Goal: Information Seeking & Learning: Learn about a topic

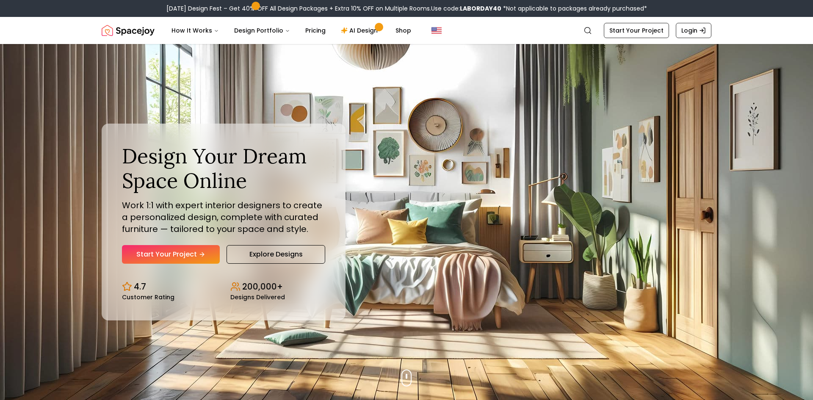
click at [220, 225] on p "Work 1:1 with expert interior designers to create a personalized design, comple…" at bounding box center [223, 218] width 203 height 36
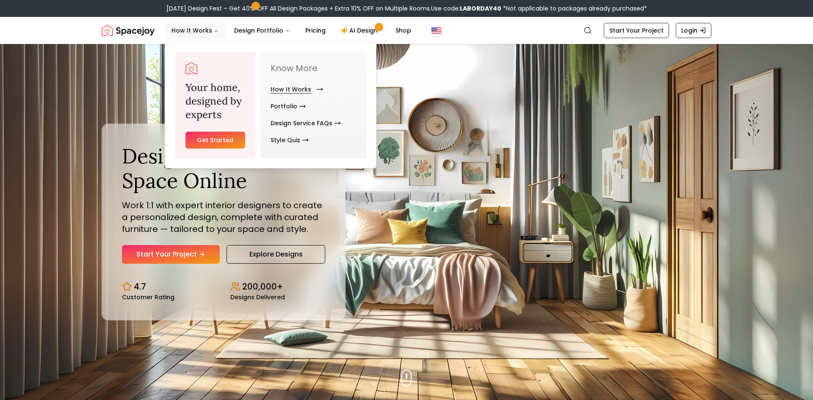
click at [295, 89] on link "How It Works" at bounding box center [295, 89] width 49 height 17
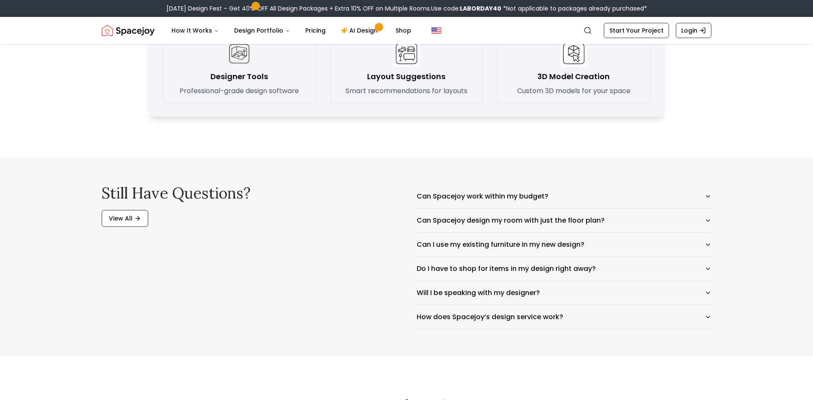
scroll to position [1280, 0]
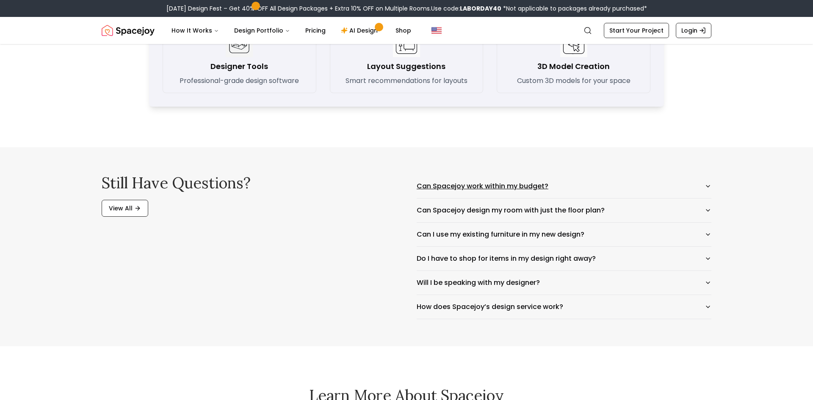
click at [517, 186] on button "Can Spacejoy work within my budget?" at bounding box center [564, 187] width 295 height 24
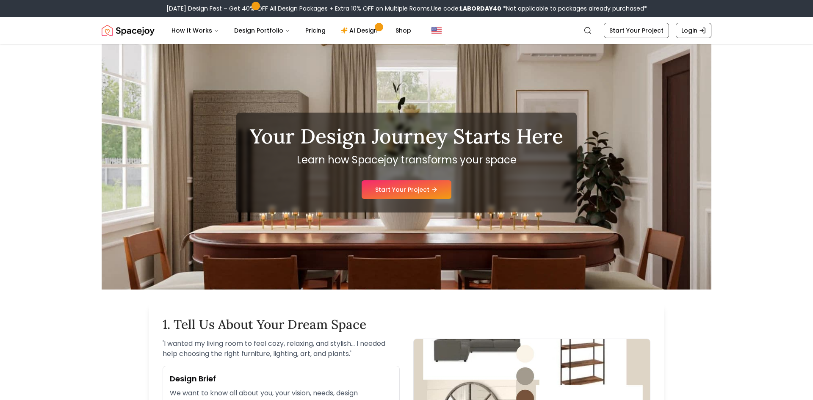
scroll to position [8, 0]
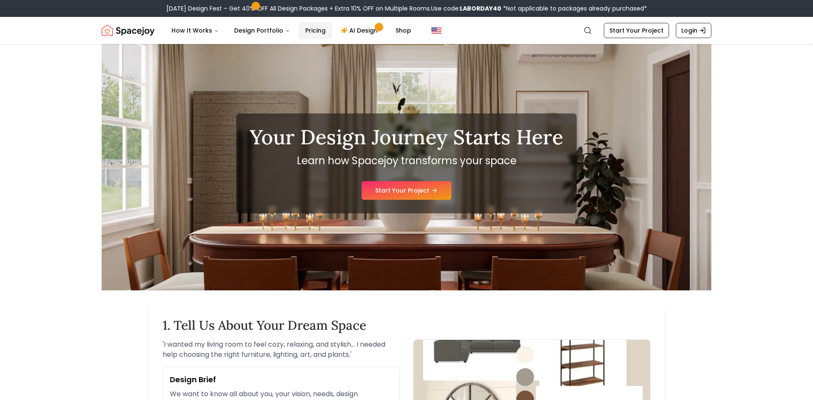
click at [310, 27] on link "Pricing" at bounding box center [316, 30] width 34 height 17
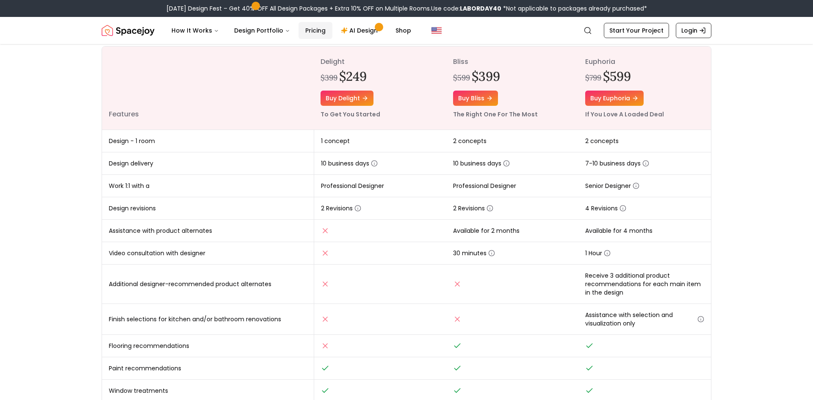
scroll to position [108, 0]
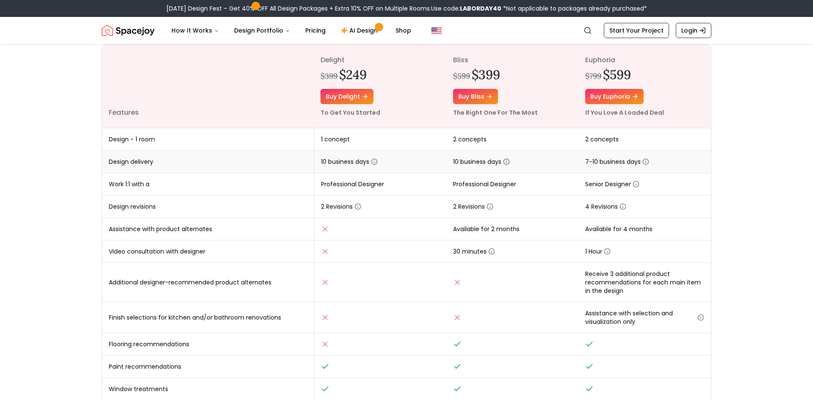
click at [508, 161] on icon "button" at bounding box center [506, 161] width 7 height 7
click at [468, 285] on td at bounding box center [512, 282] width 133 height 39
